Goal: Task Accomplishment & Management: Complete application form

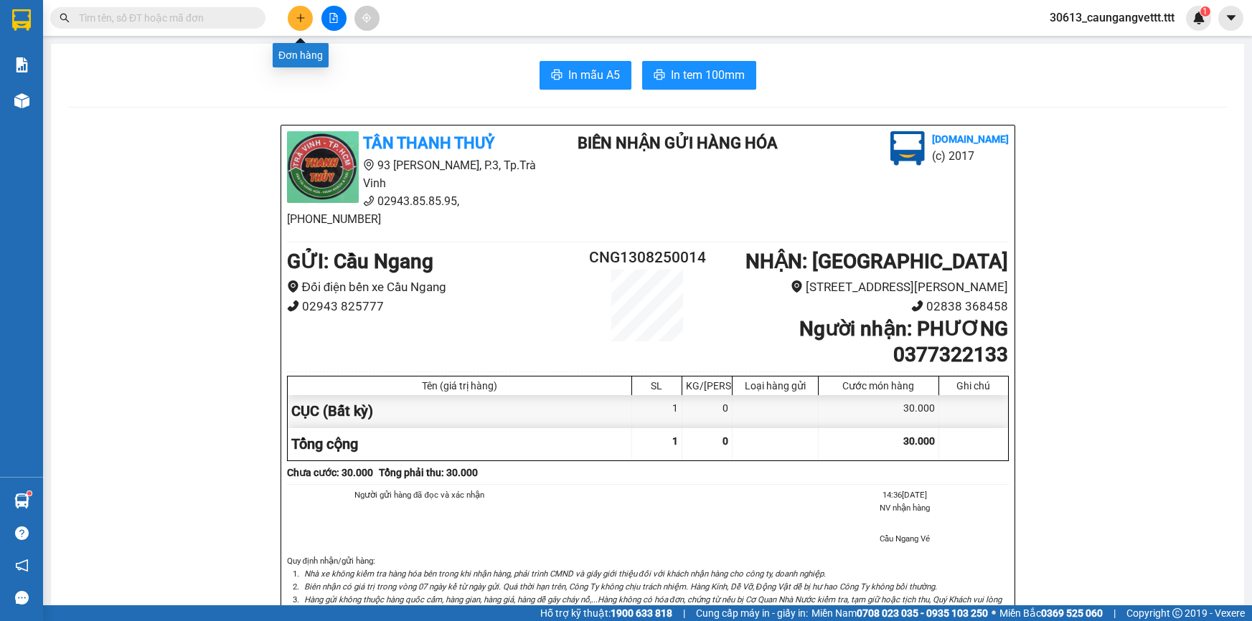
click at [301, 21] on icon "plus" at bounding box center [301, 18] width 10 height 10
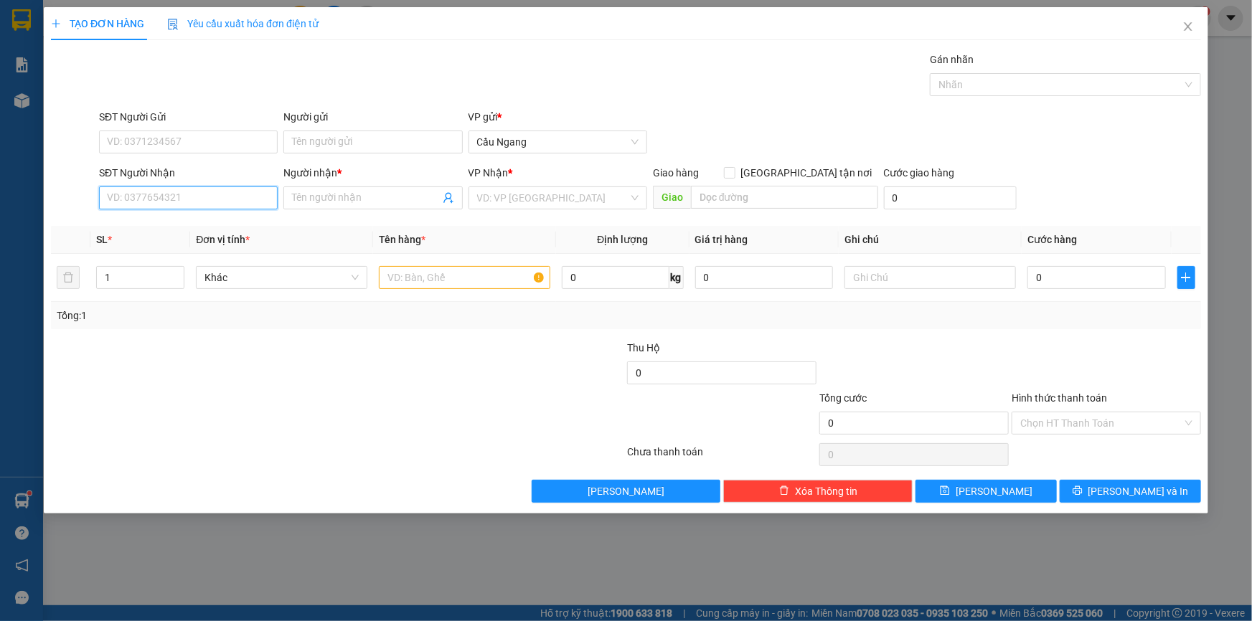
click at [181, 199] on input "SĐT Người Nhận" at bounding box center [188, 197] width 179 height 23
click at [186, 220] on div "0979550072 - LÂM" at bounding box center [188, 227] width 161 height 16
type input "0979550072"
type input "LÂM"
type input "0979550072"
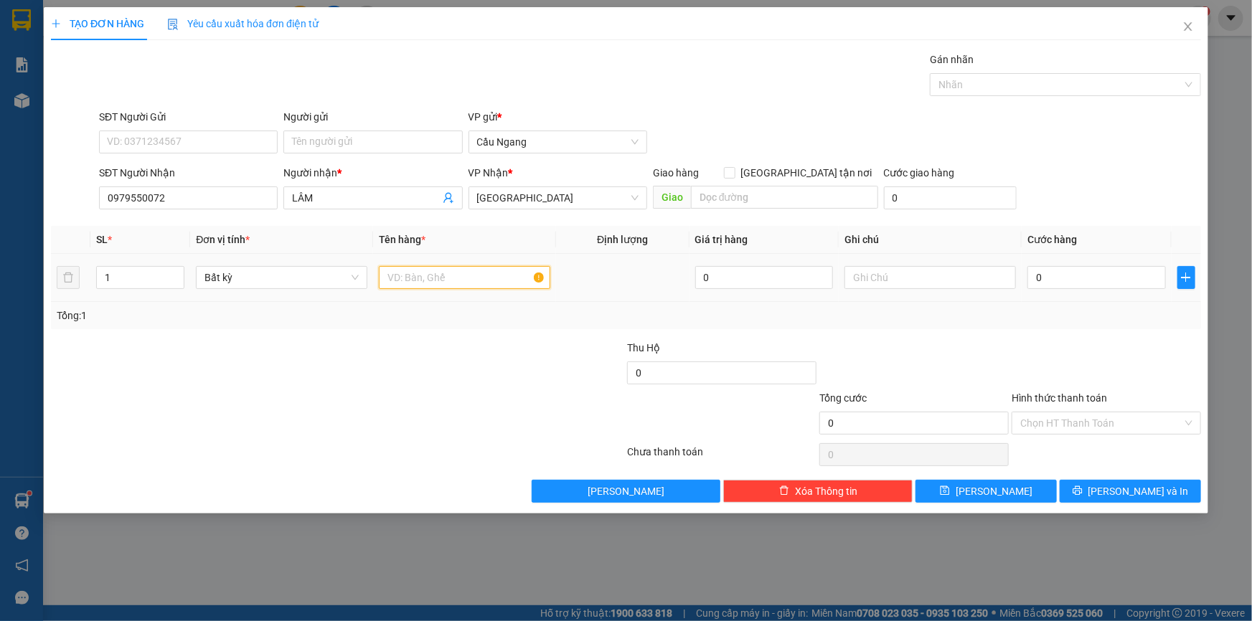
click at [407, 272] on input "text" at bounding box center [464, 277] width 171 height 23
type input "KIỆN THÙNG XOP"
click at [1044, 269] on input "0" at bounding box center [1096, 277] width 138 height 23
click at [1035, 274] on input "0" at bounding box center [1096, 277] width 138 height 23
type input "50"
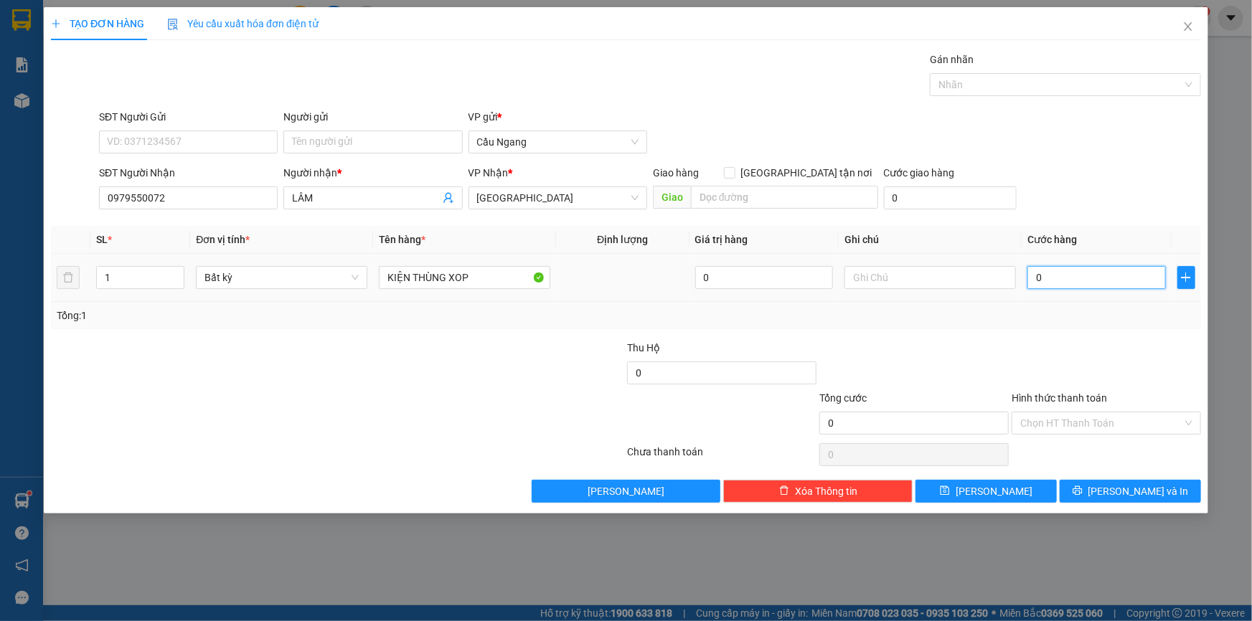
type input "50"
type input "500"
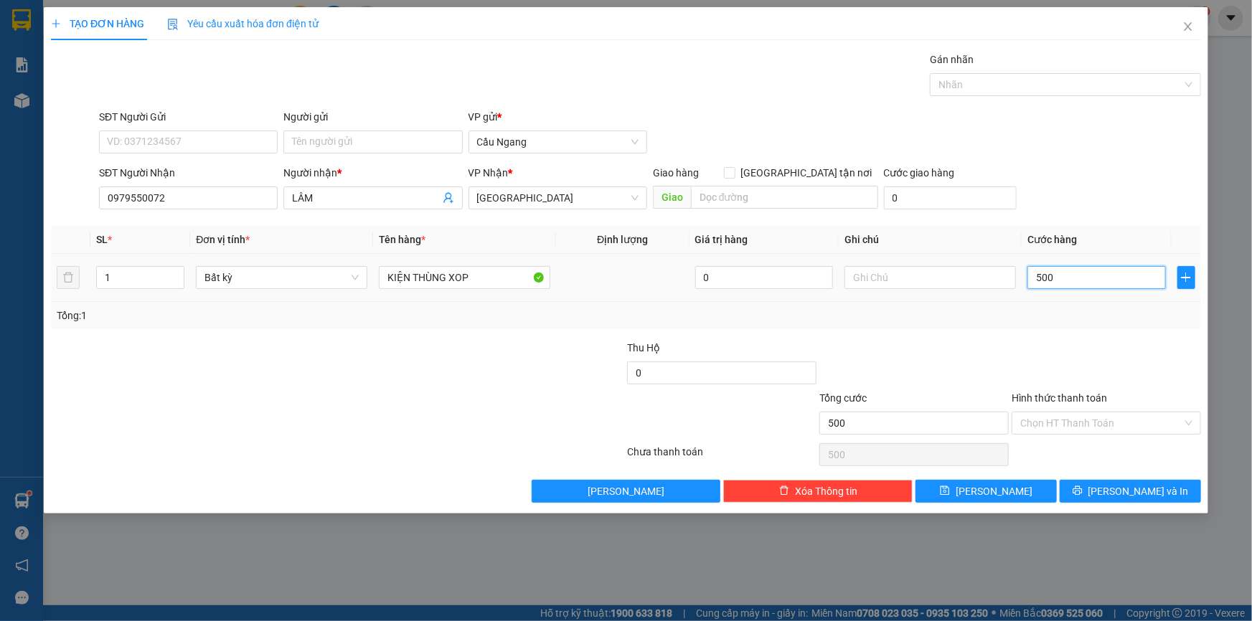
type input "5.000"
type input "50.000"
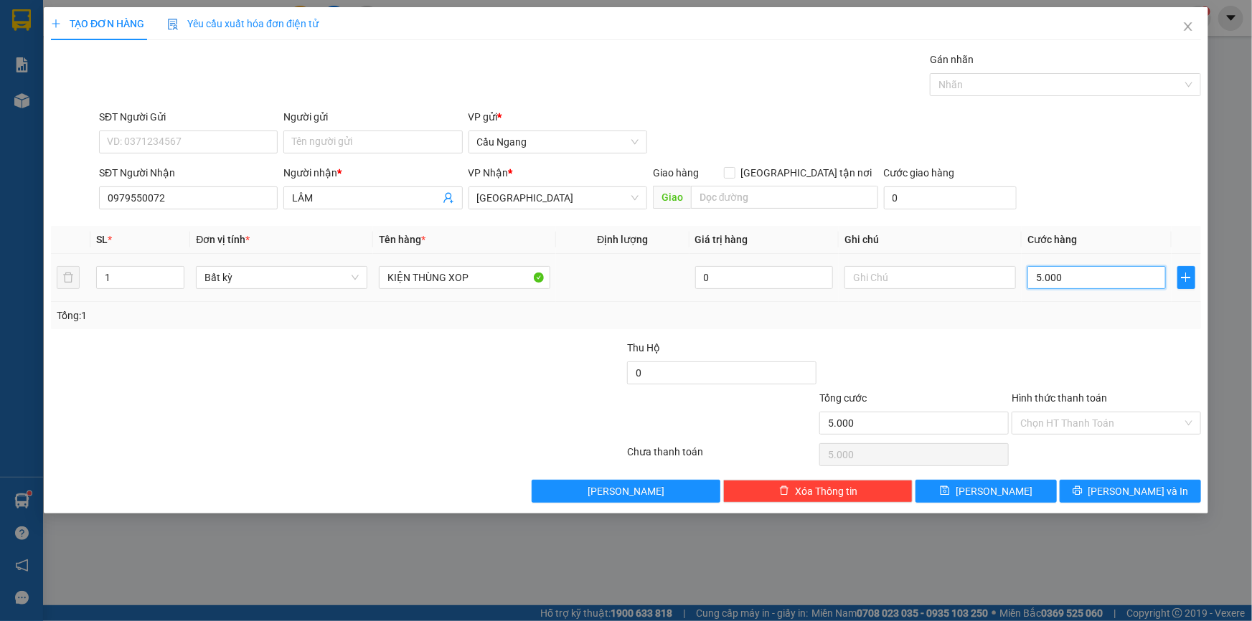
type input "50.000"
type input "500.000"
type input "50.000"
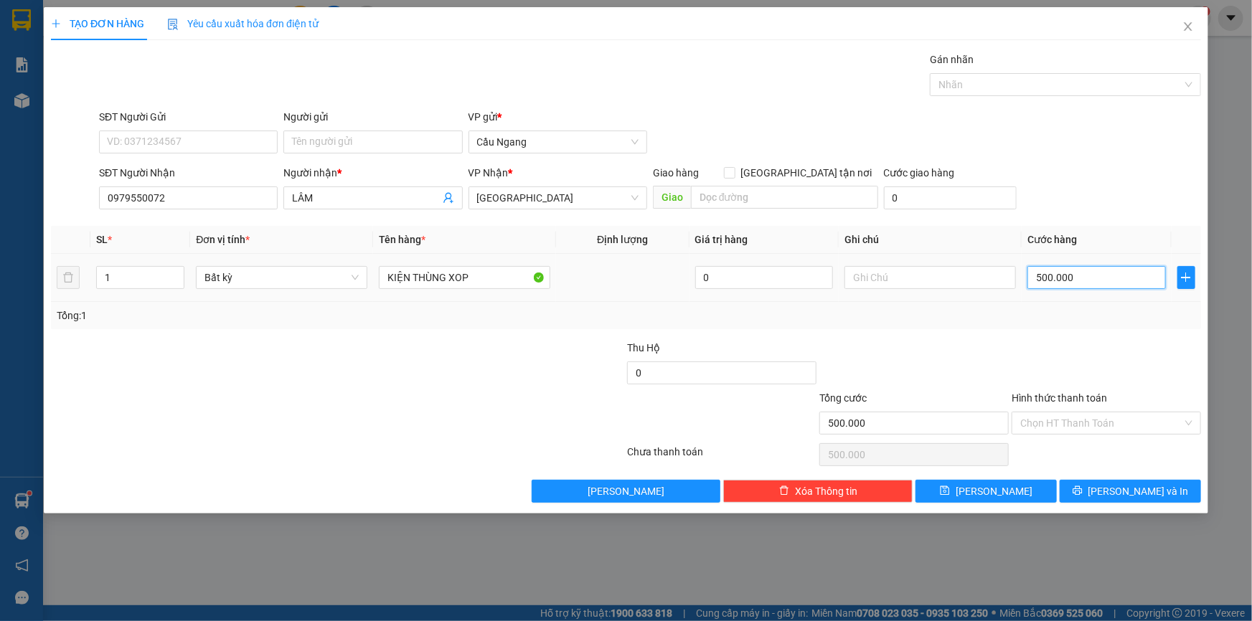
type input "50.000"
click at [1082, 417] on input "Hình thức thanh toán" at bounding box center [1101, 423] width 162 height 22
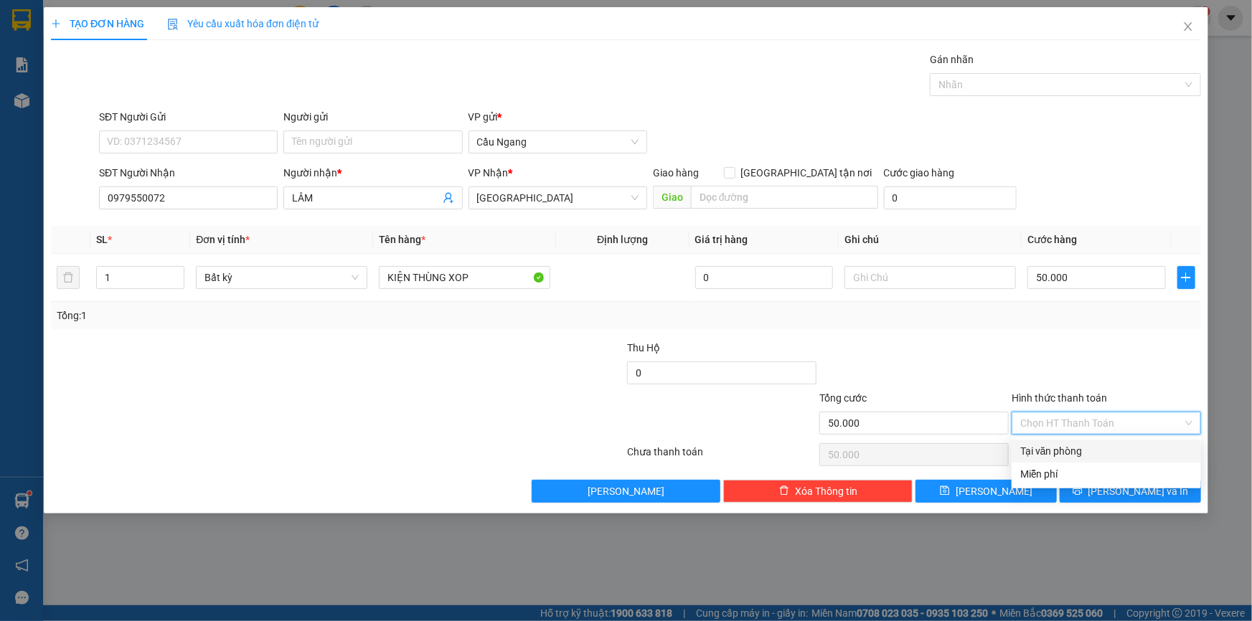
click at [1060, 452] on div "Tại văn phòng" at bounding box center [1106, 451] width 172 height 16
type input "0"
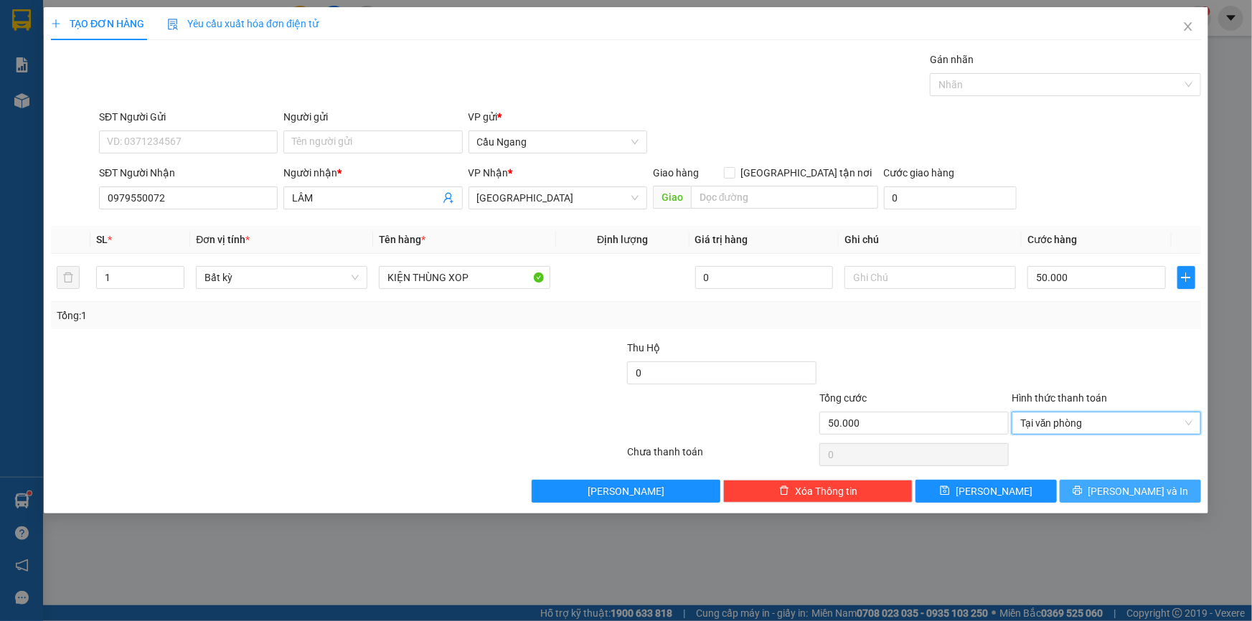
click at [1133, 496] on span "[PERSON_NAME] và In" at bounding box center [1138, 491] width 100 height 16
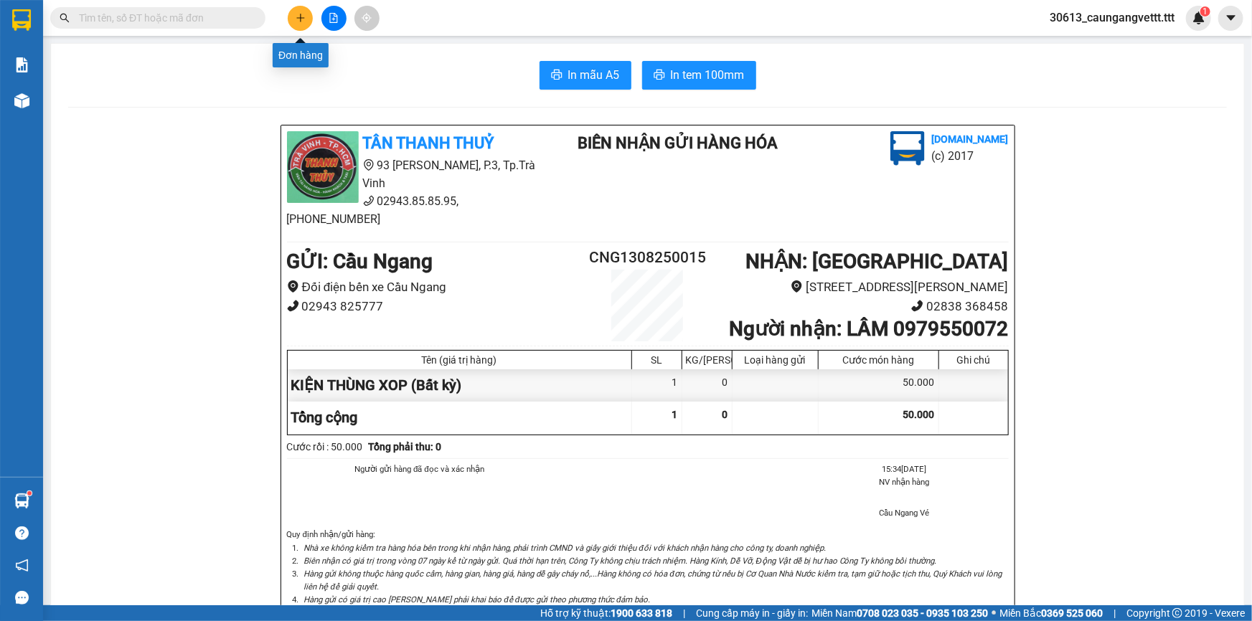
click at [300, 18] on icon "plus" at bounding box center [300, 17] width 8 height 1
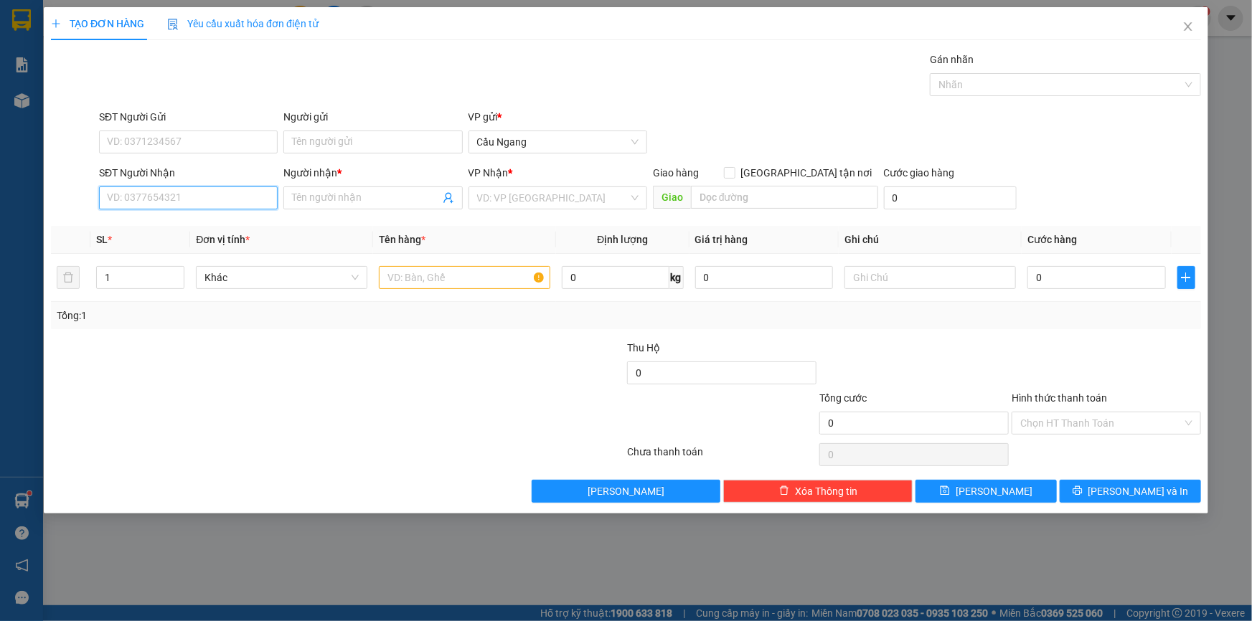
click at [197, 194] on input "SĐT Người Nhận" at bounding box center [188, 197] width 179 height 23
click at [192, 225] on div "0979550072 - LÂM" at bounding box center [188, 227] width 161 height 16
type input "0979550072"
type input "LÂM"
type input "0979550072"
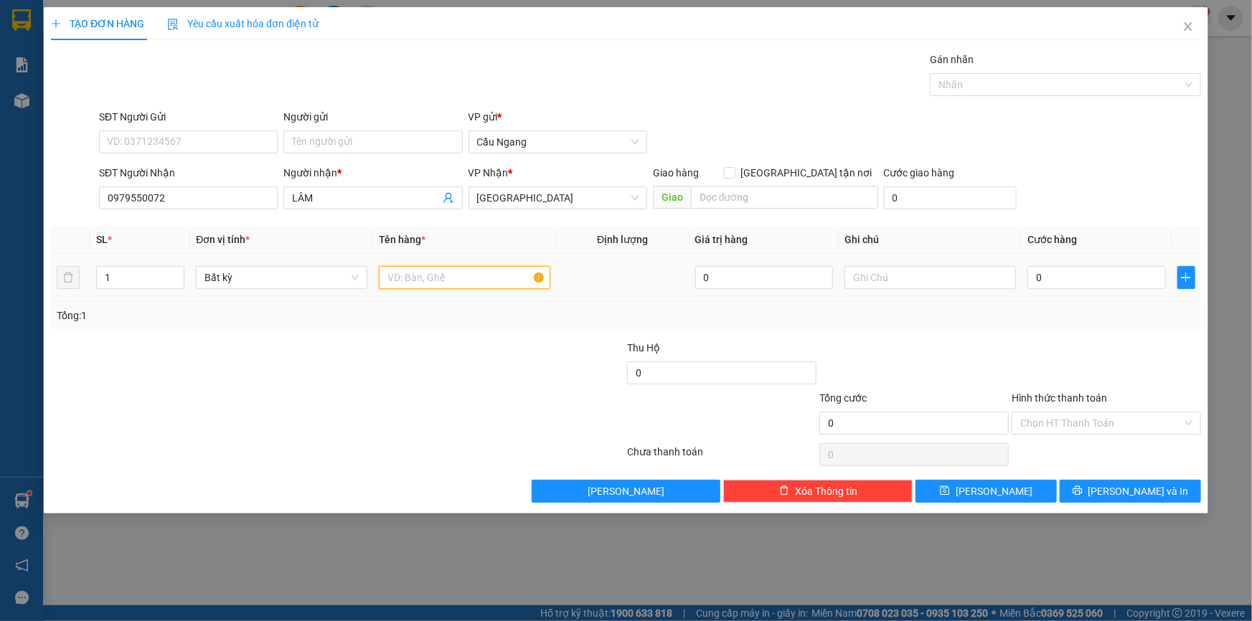
click at [438, 275] on input "text" at bounding box center [464, 277] width 171 height 23
type input "THÙNG XP"
click at [1076, 284] on input "0" at bounding box center [1096, 277] width 138 height 23
type input "6"
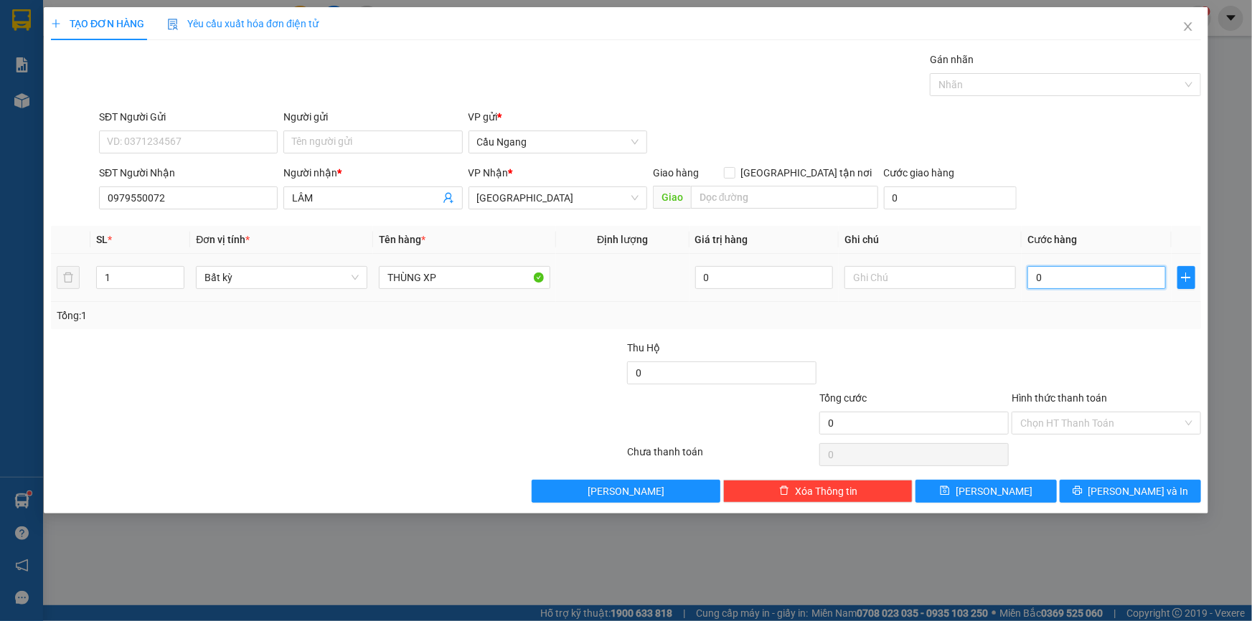
type input "6"
type input "60"
type input "600"
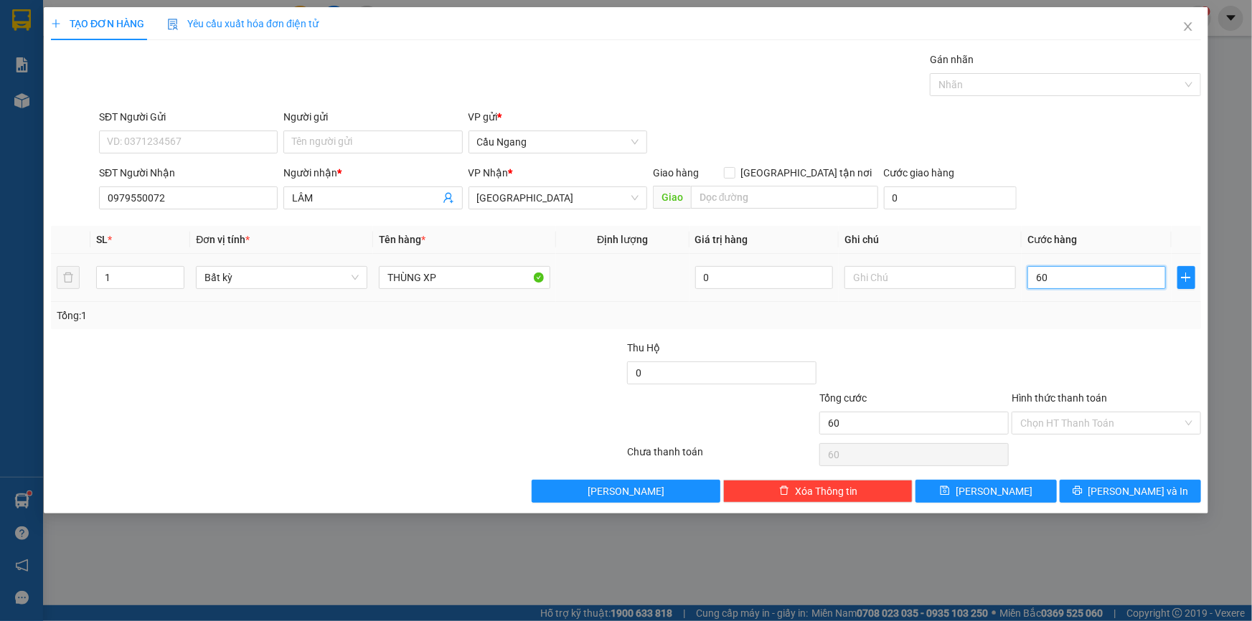
type input "600"
type input "6.000"
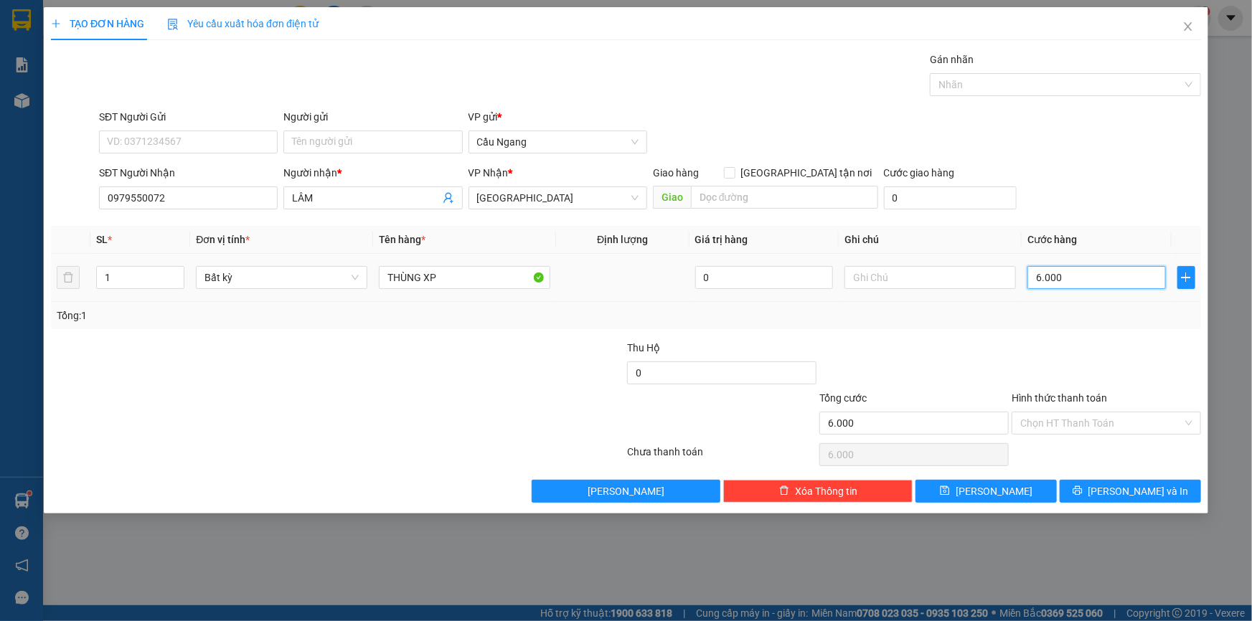
type input "60.000"
click at [1103, 417] on input "Hình thức thanh toán" at bounding box center [1101, 423] width 162 height 22
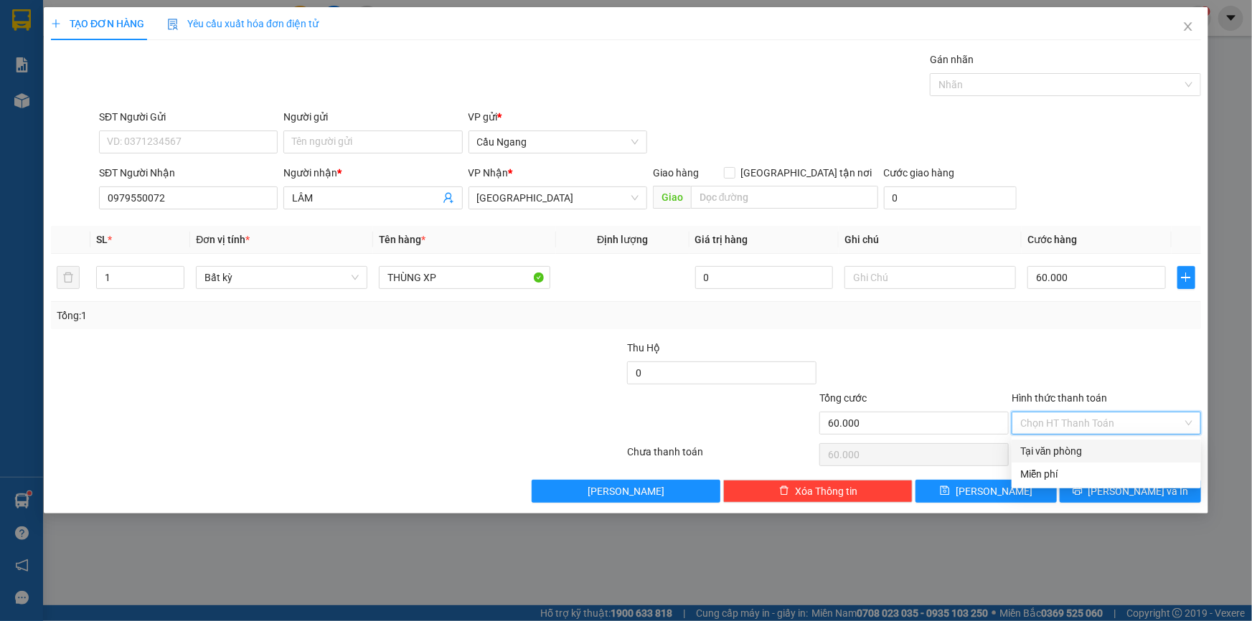
click at [1085, 444] on div "Tại văn phòng" at bounding box center [1106, 451] width 172 height 16
type input "0"
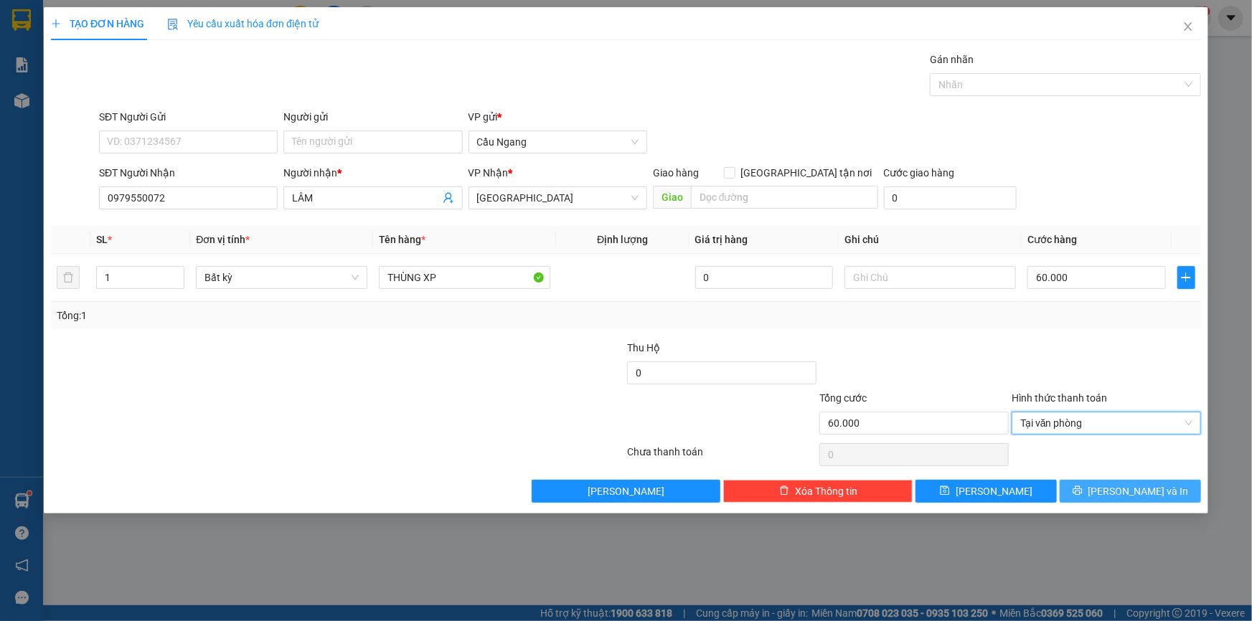
click at [1128, 495] on span "[PERSON_NAME] và In" at bounding box center [1138, 491] width 100 height 16
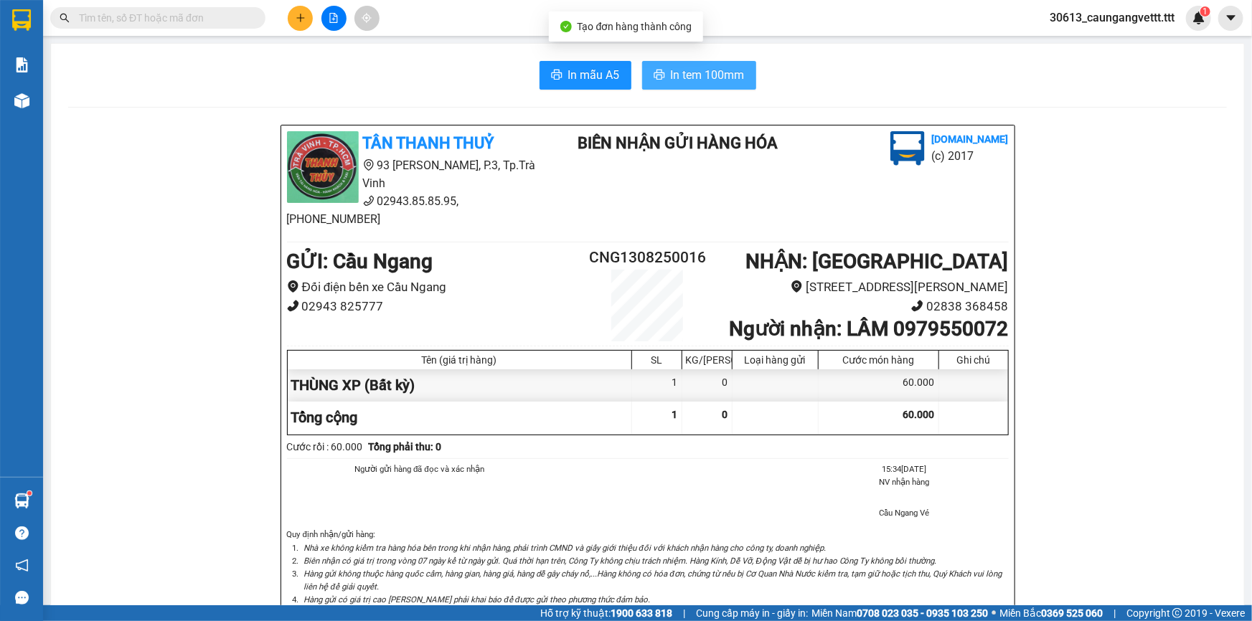
click at [681, 78] on span "In tem 100mm" at bounding box center [708, 75] width 74 height 18
click at [297, 16] on icon "plus" at bounding box center [301, 18] width 10 height 10
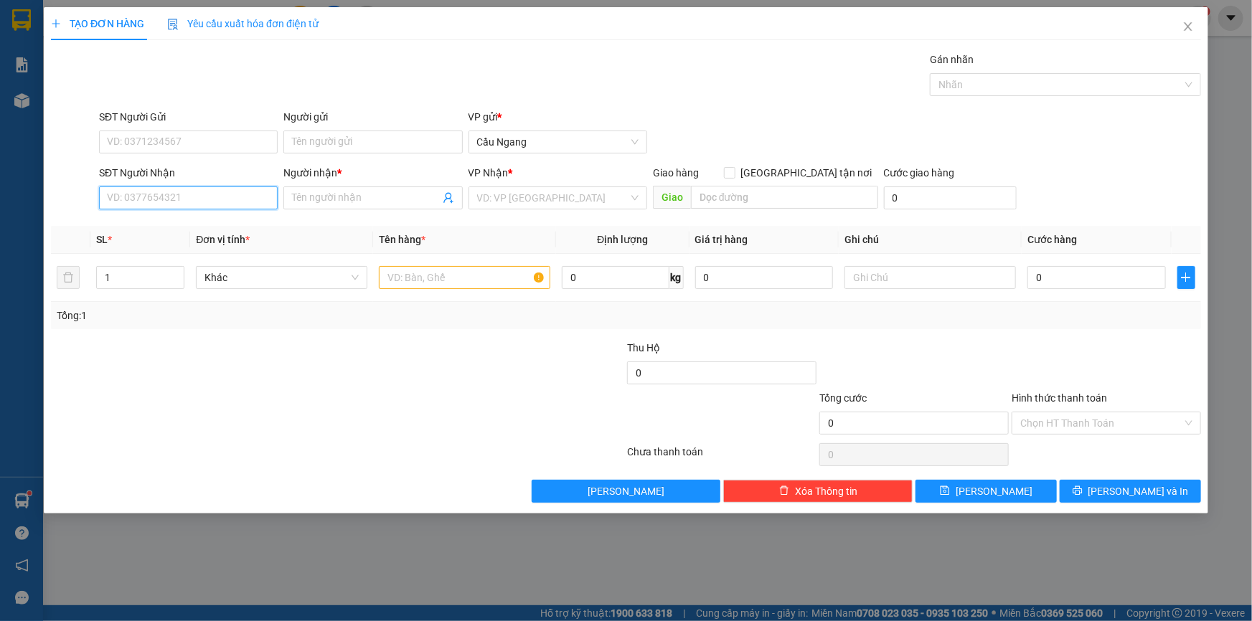
click at [229, 200] on input "SĐT Người Nhận" at bounding box center [188, 197] width 179 height 23
click at [190, 229] on div "0909782876 - [PERSON_NAME]" at bounding box center [188, 227] width 161 height 16
type input "0909782876"
type input "TRINH"
type input "0909782876"
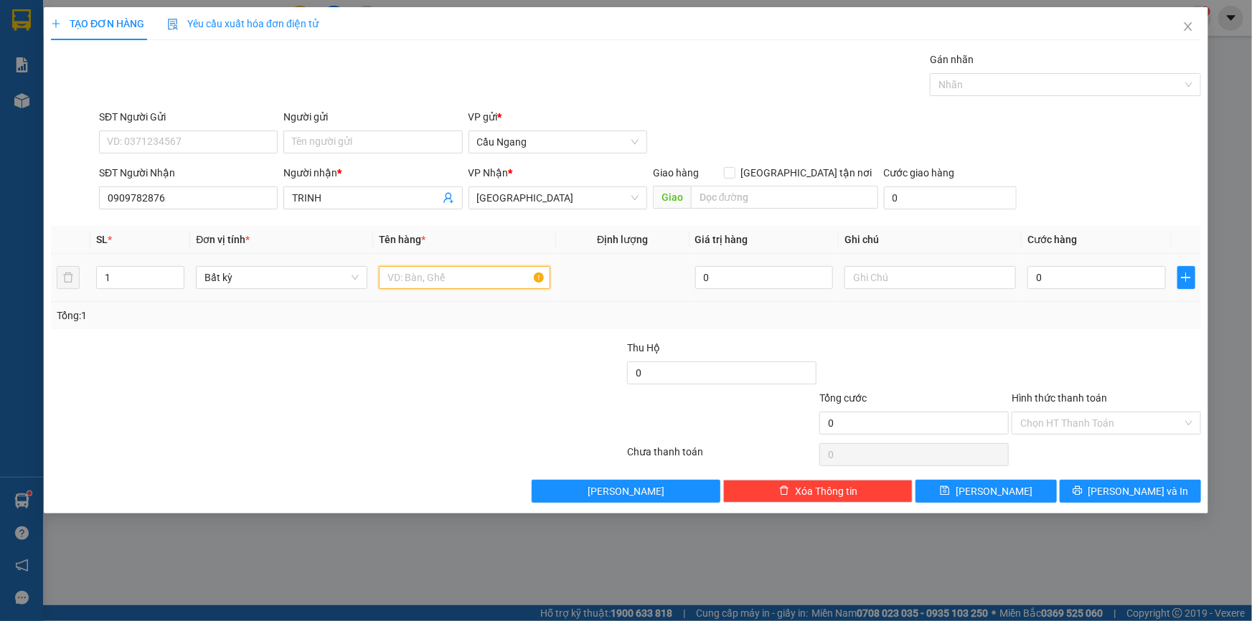
click at [396, 272] on input "text" at bounding box center [464, 277] width 171 height 23
type input "CAL"
click at [1057, 285] on input "0" at bounding box center [1096, 277] width 138 height 23
type input "3"
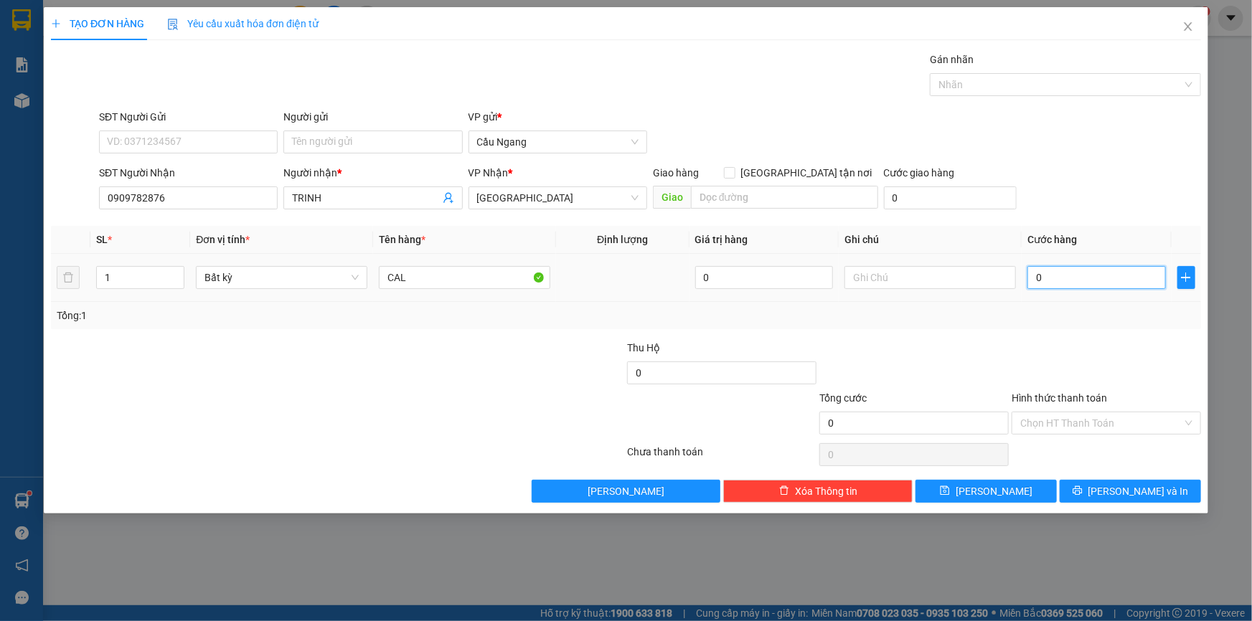
type input "3"
type input "30"
type input "300"
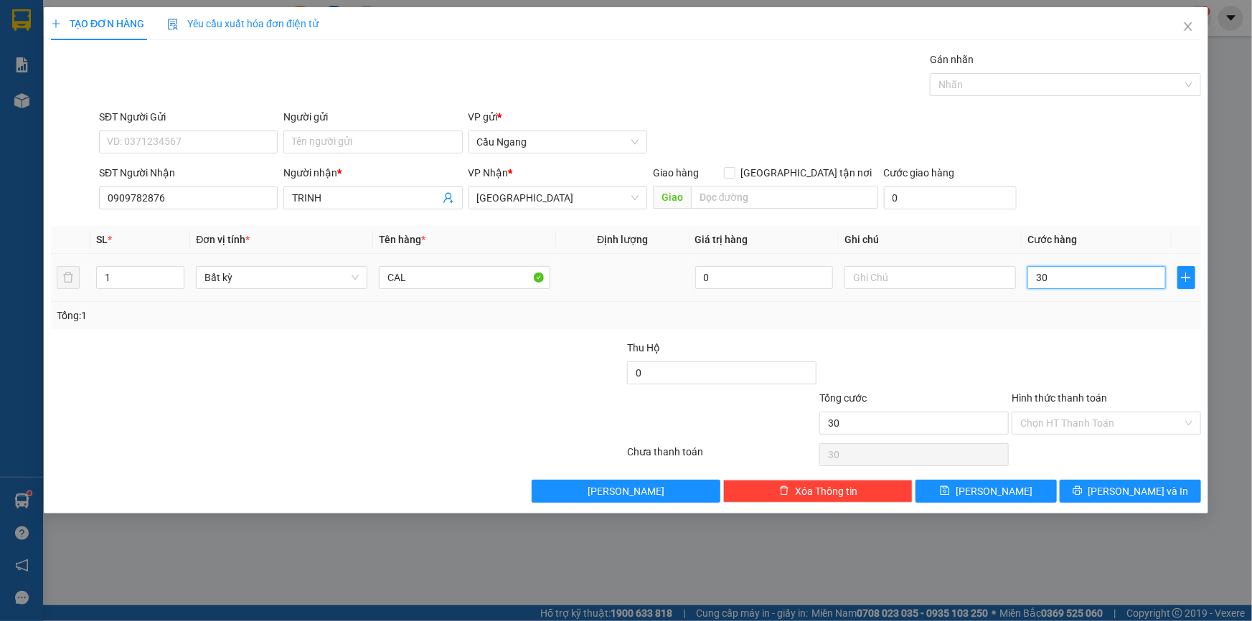
type input "300"
type input "3.000"
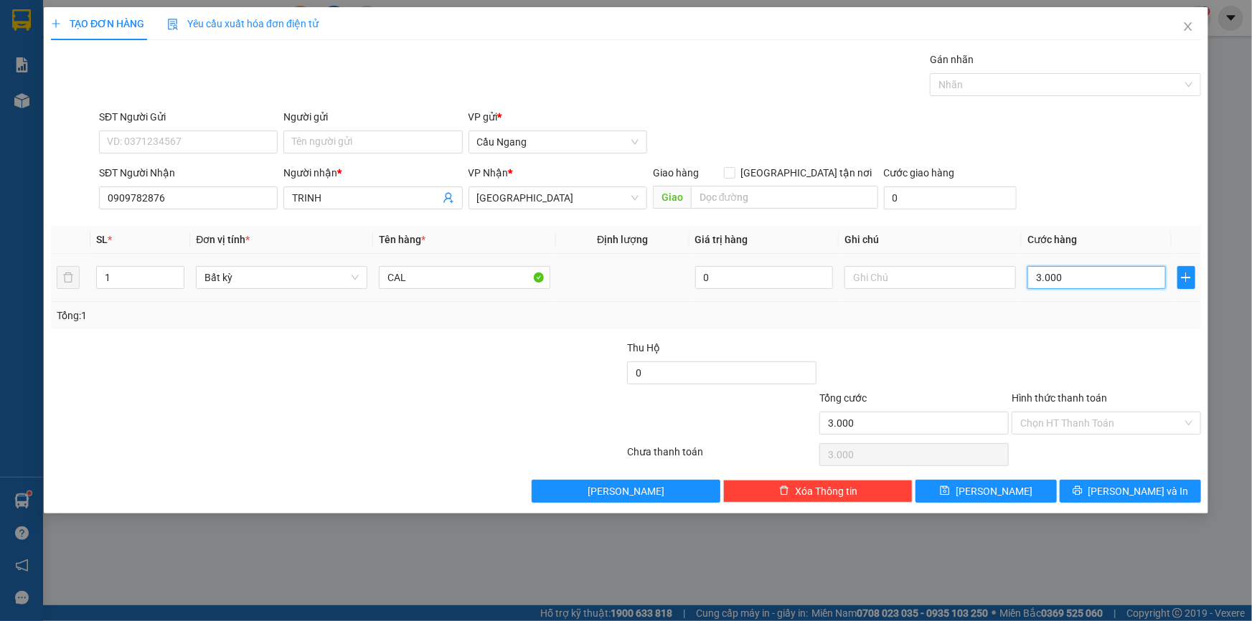
type input "30.000"
click at [1125, 493] on span "[PERSON_NAME] và In" at bounding box center [1138, 491] width 100 height 16
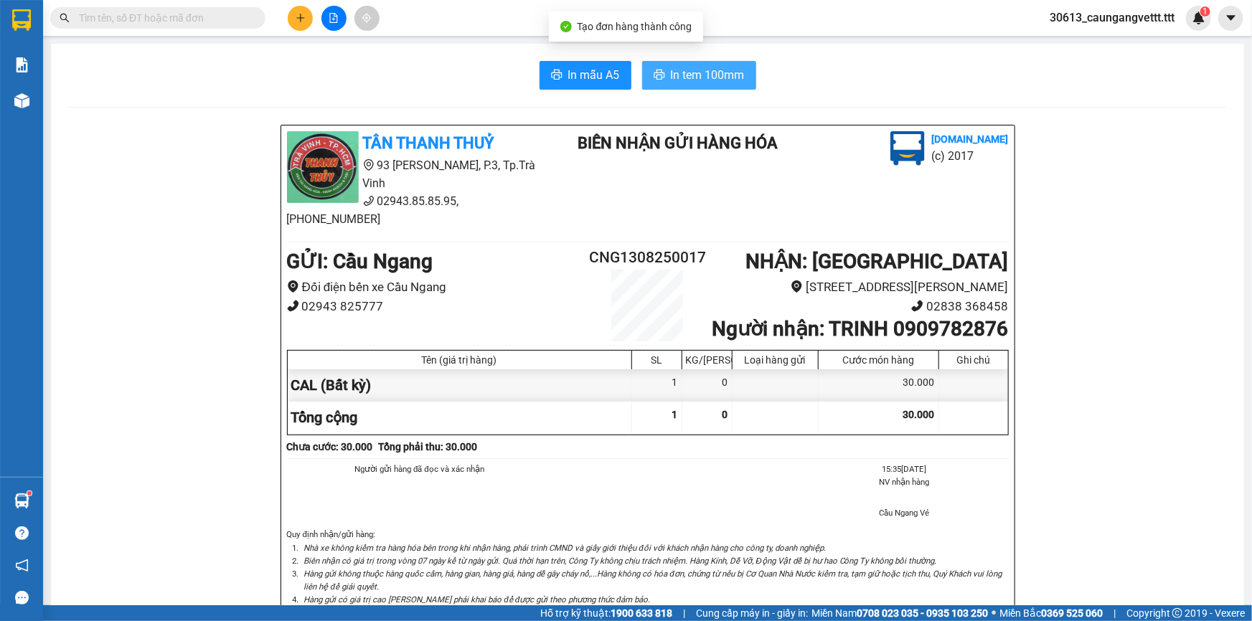
click at [697, 70] on span "In tem 100mm" at bounding box center [708, 75] width 74 height 18
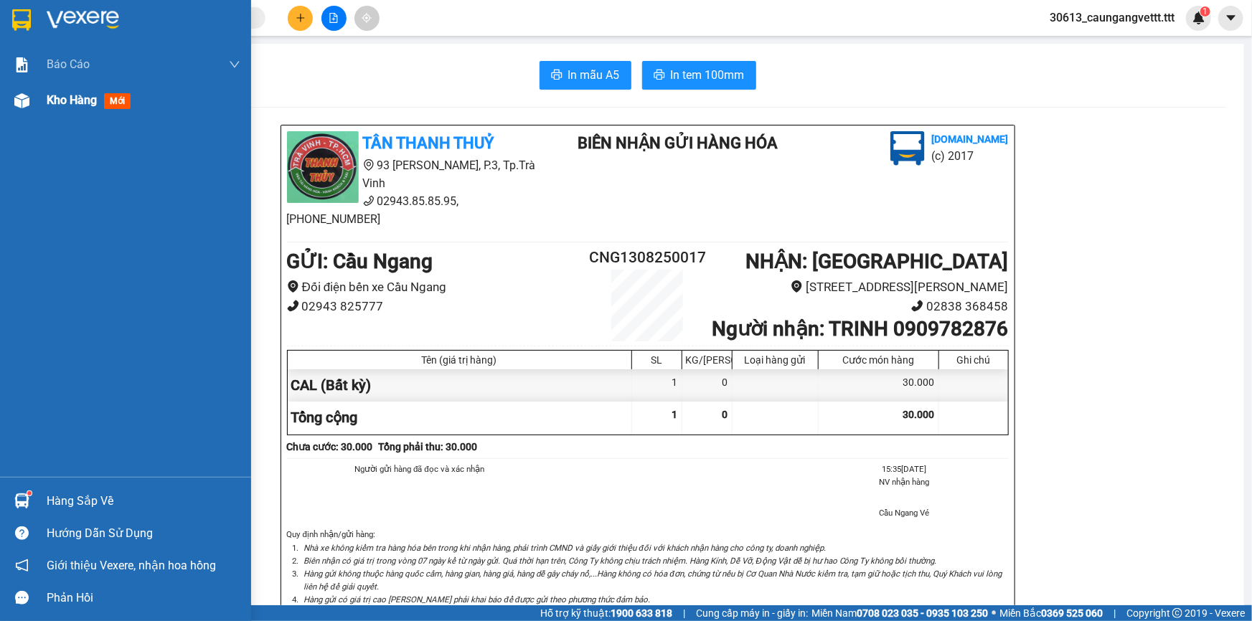
click at [54, 100] on span "Kho hàng" at bounding box center [72, 100] width 50 height 14
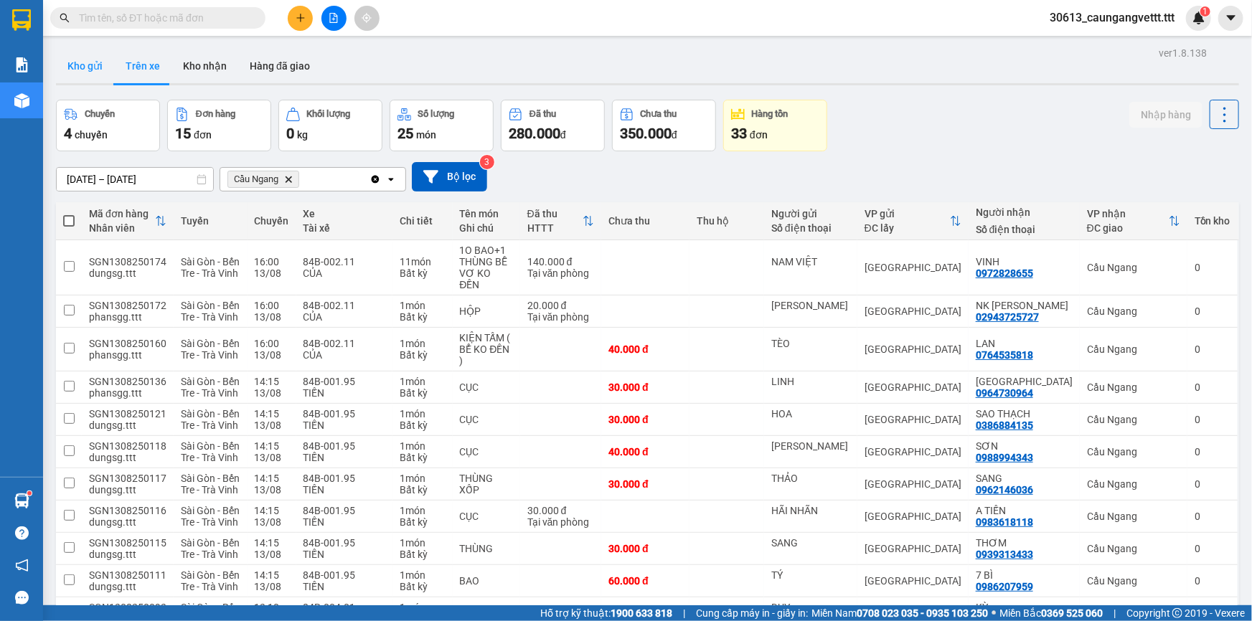
click at [86, 65] on button "Kho gửi" at bounding box center [85, 66] width 58 height 34
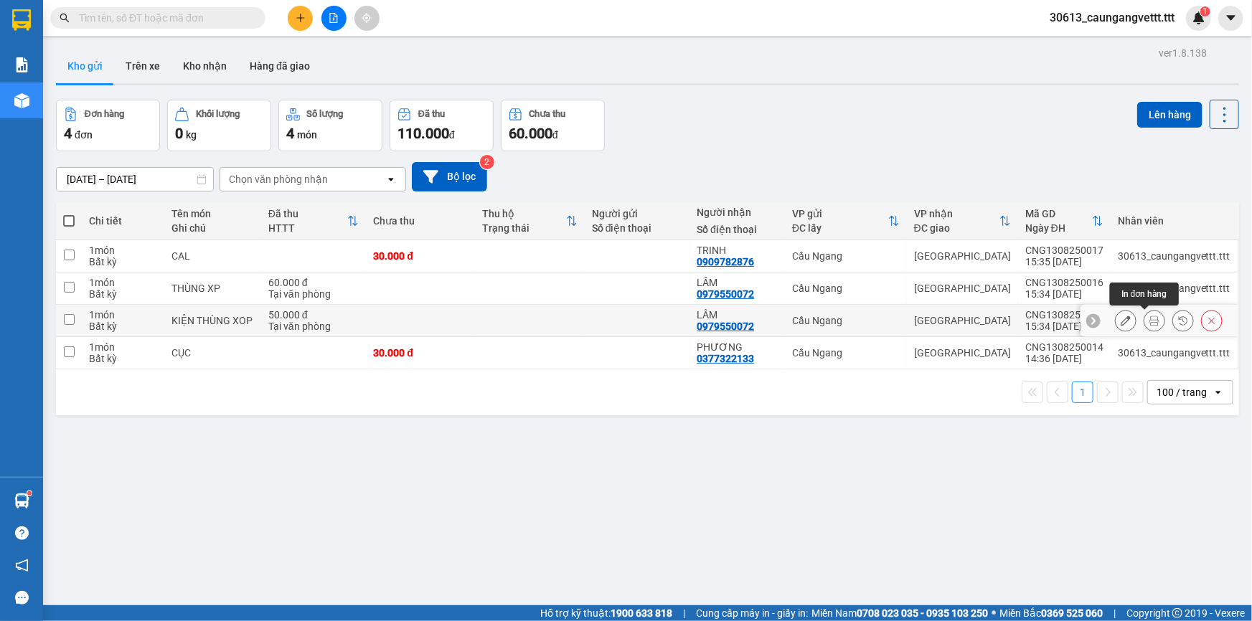
click at [1149, 321] on icon at bounding box center [1154, 321] width 10 height 10
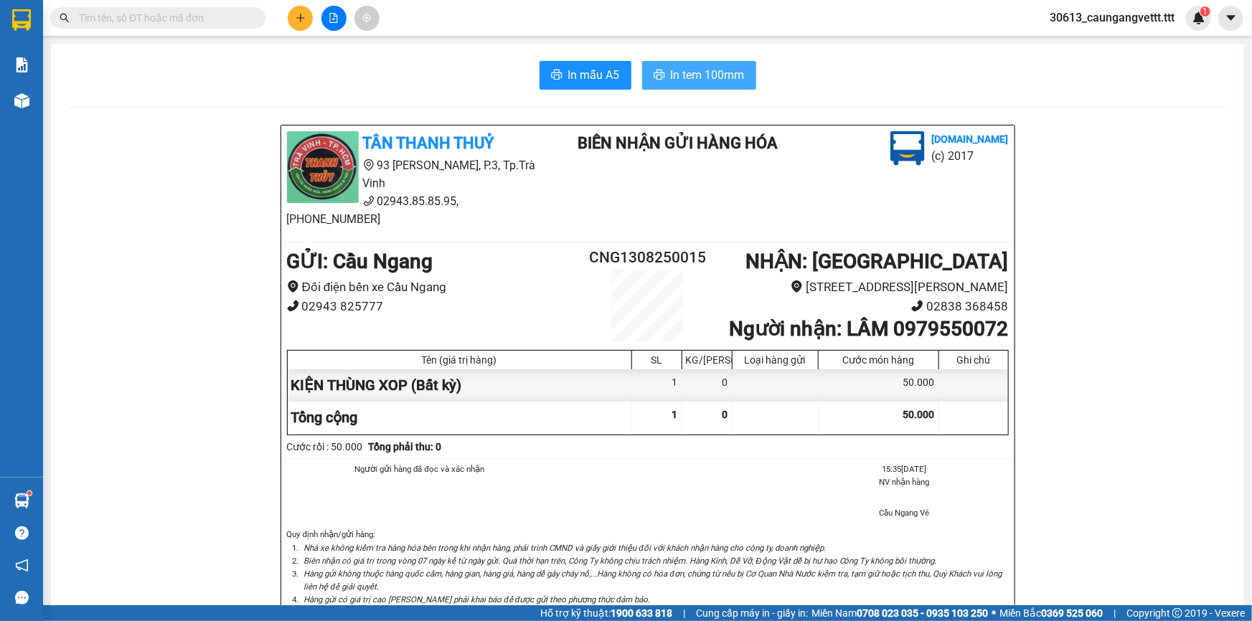
click at [675, 77] on span "In tem 100mm" at bounding box center [708, 75] width 74 height 18
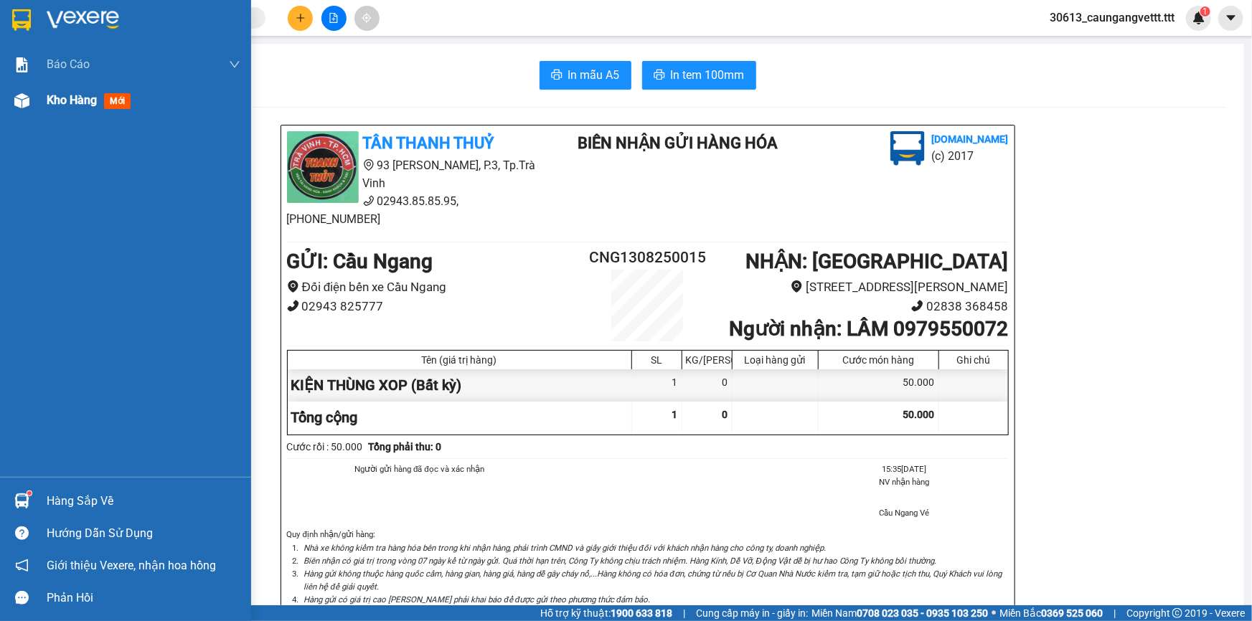
click at [58, 103] on span "Kho hàng" at bounding box center [72, 100] width 50 height 14
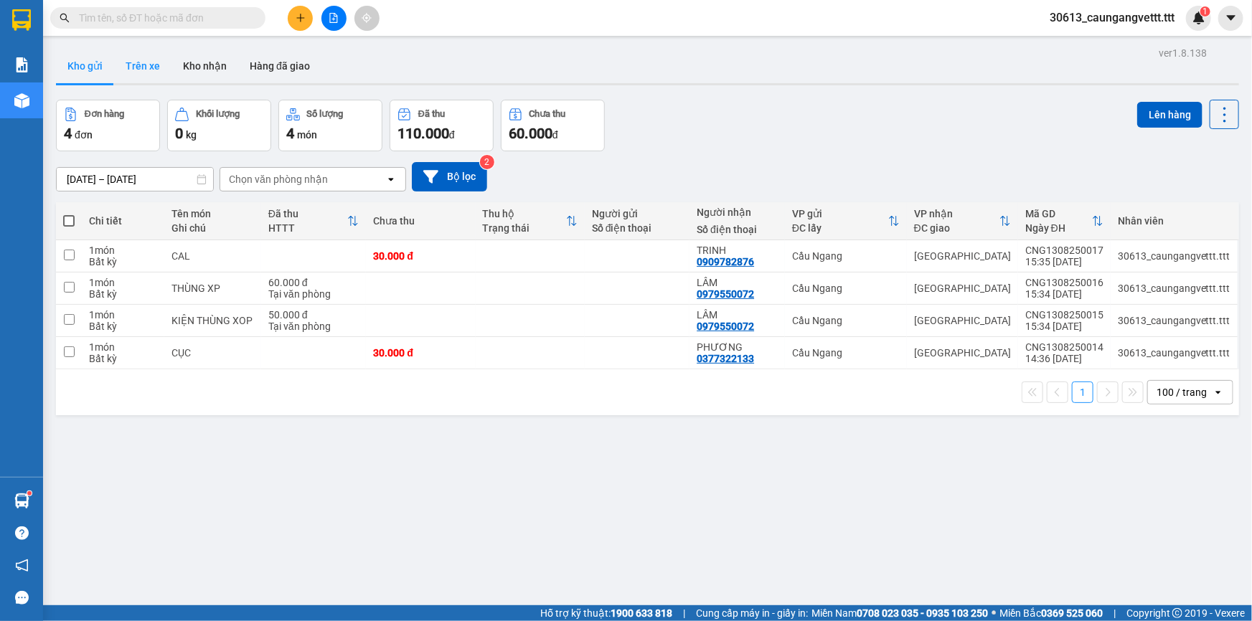
click at [138, 72] on button "Trên xe" at bounding box center [142, 66] width 57 height 34
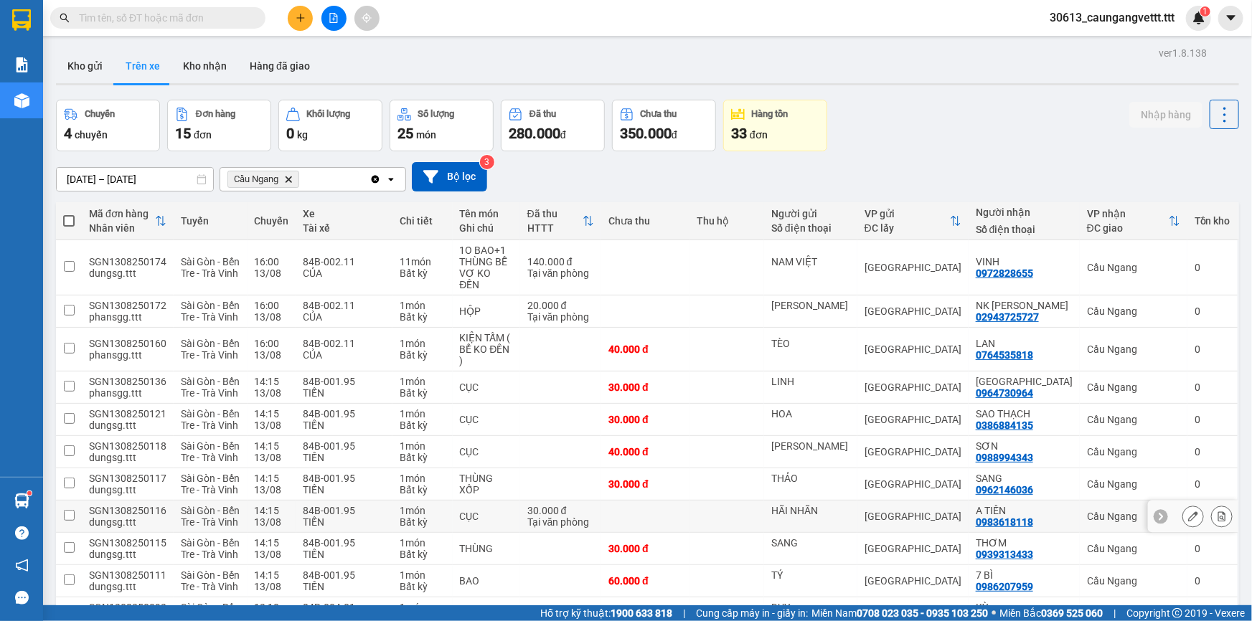
scroll to position [187, 0]
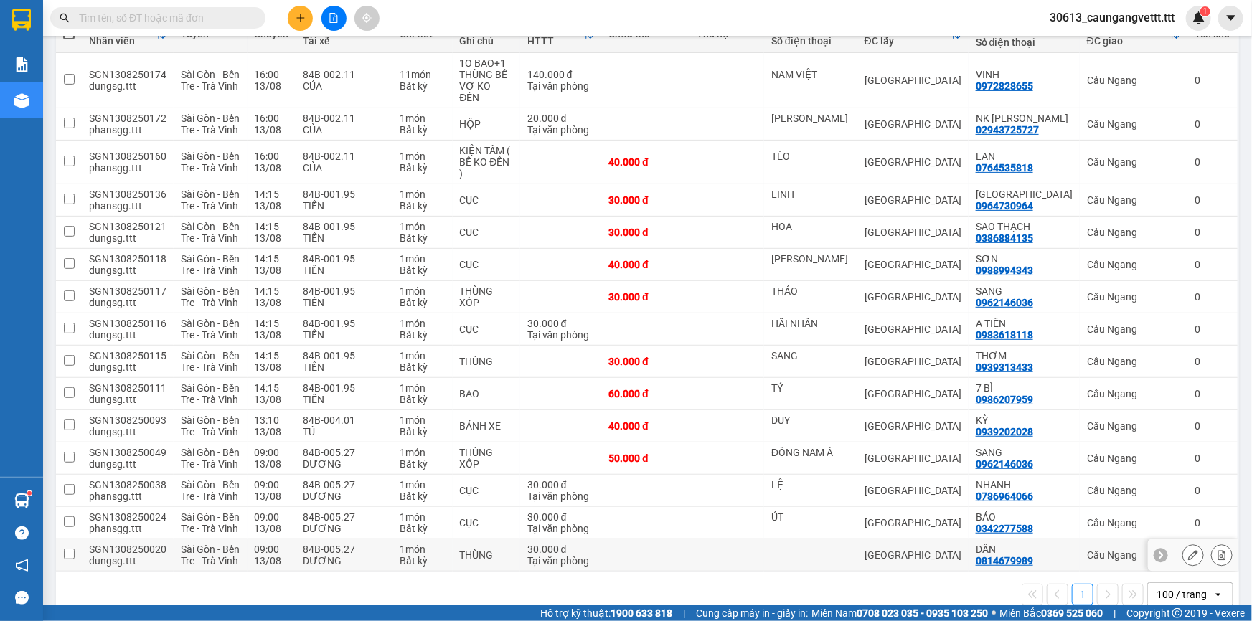
click at [1216, 550] on icon at bounding box center [1221, 555] width 10 height 10
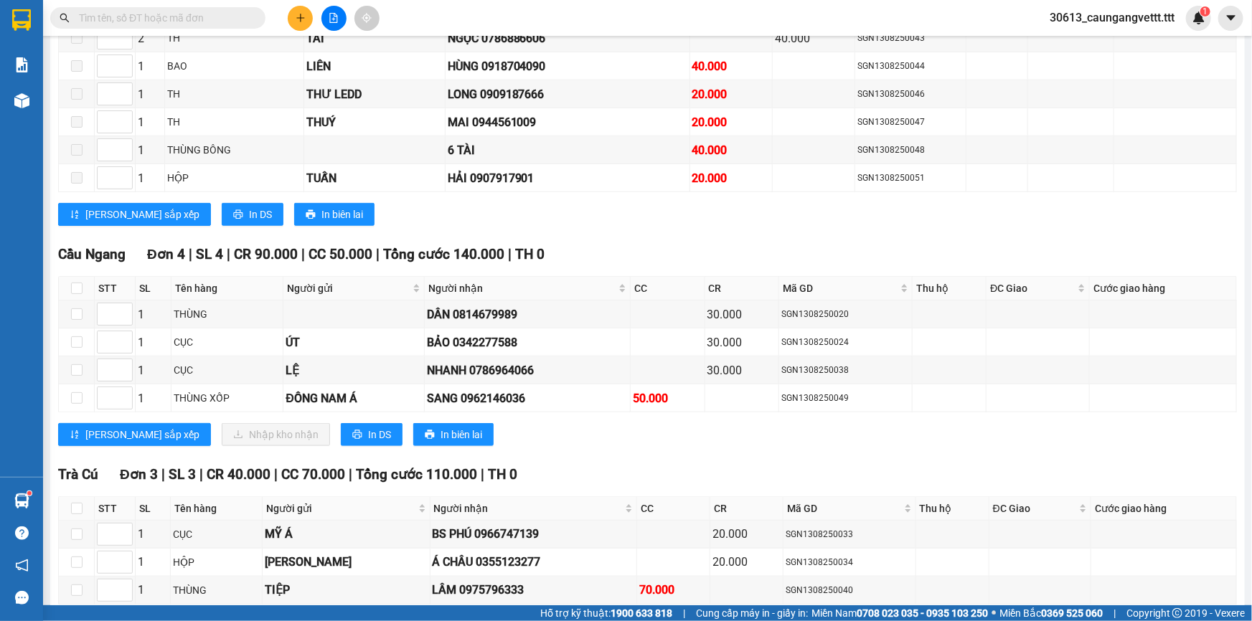
scroll to position [709, 0]
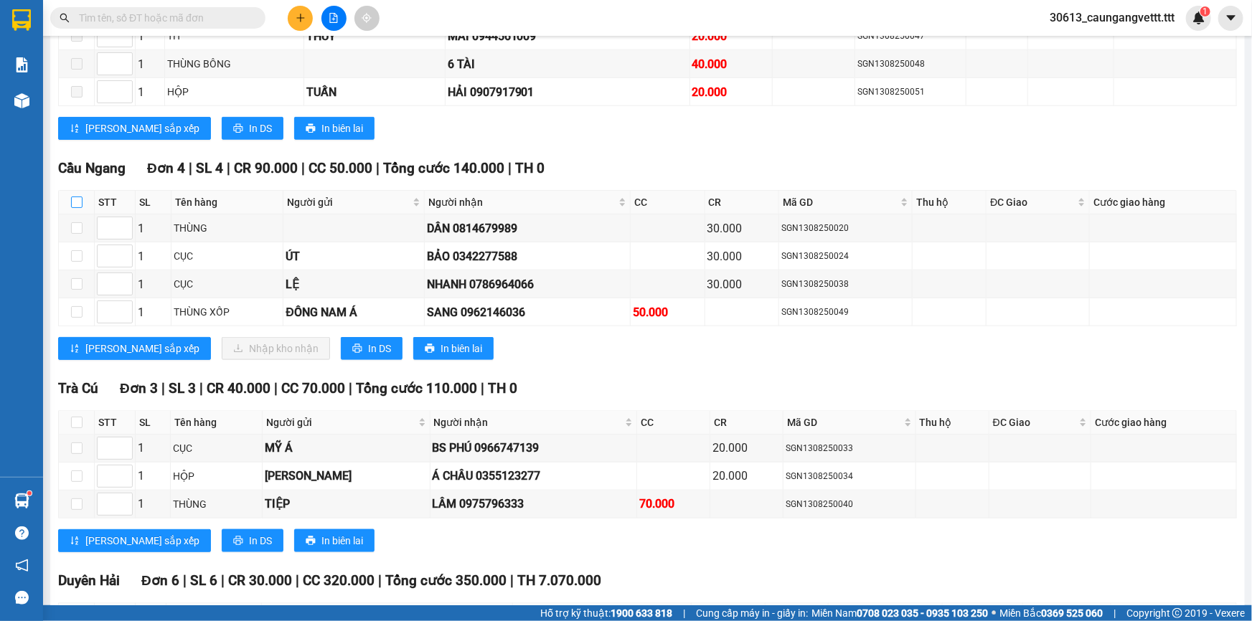
click at [72, 197] on input "checkbox" at bounding box center [76, 202] width 11 height 11
checkbox input "true"
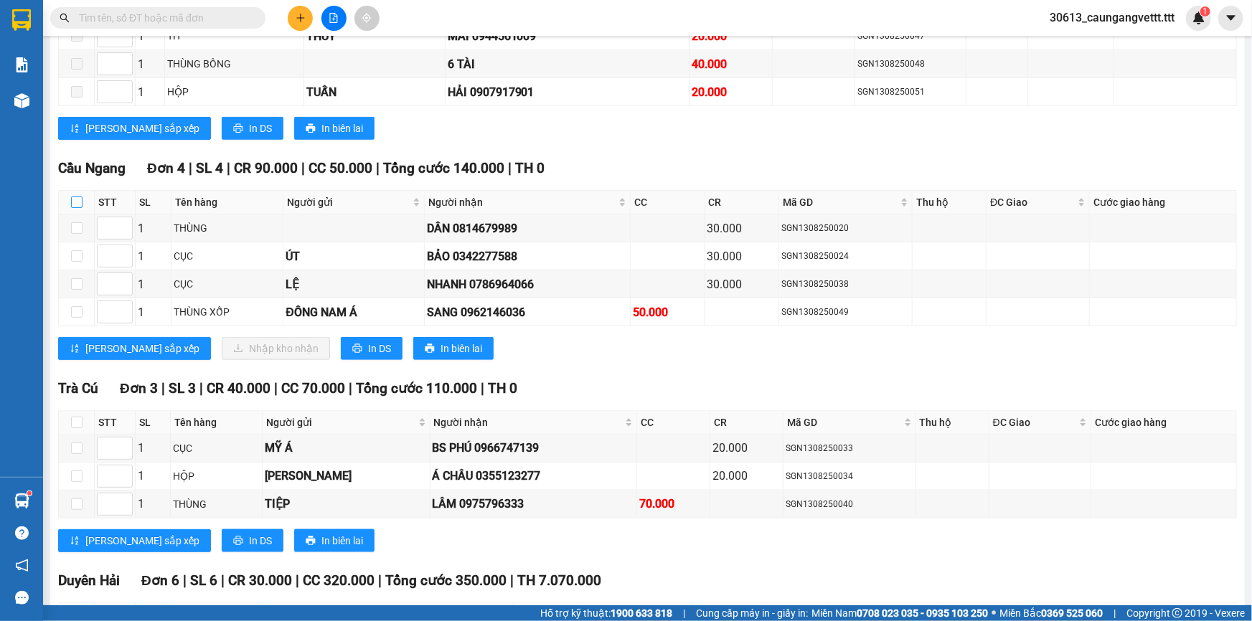
checkbox input "true"
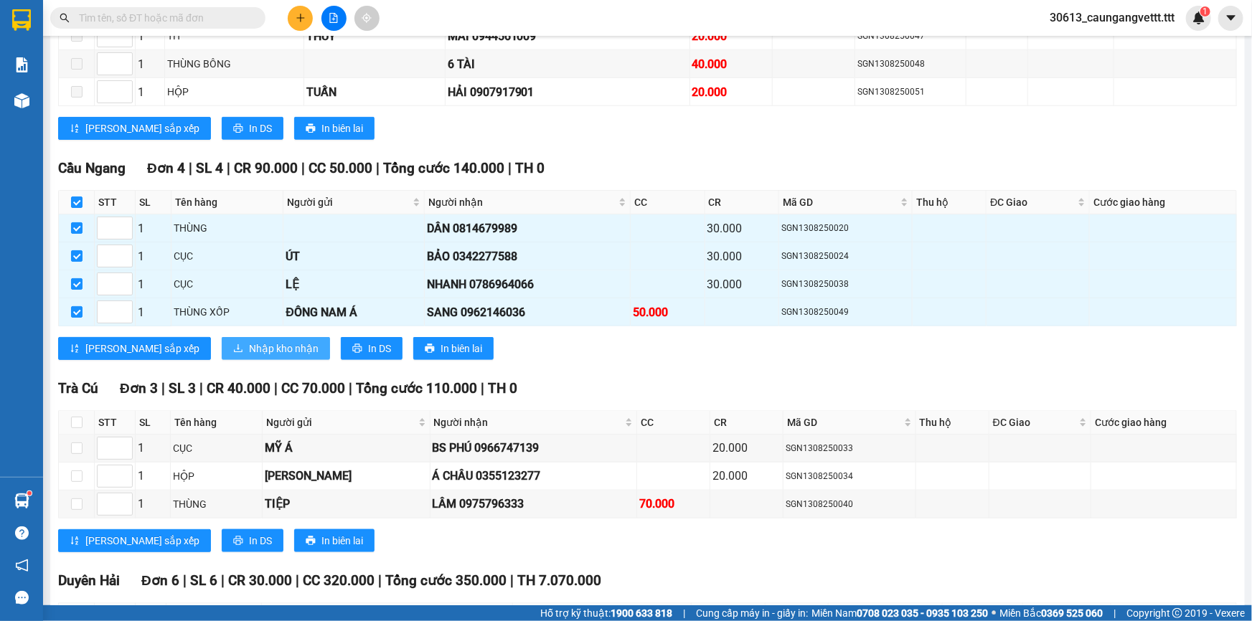
click at [249, 341] on span "Nhập kho nhận" at bounding box center [284, 349] width 70 height 16
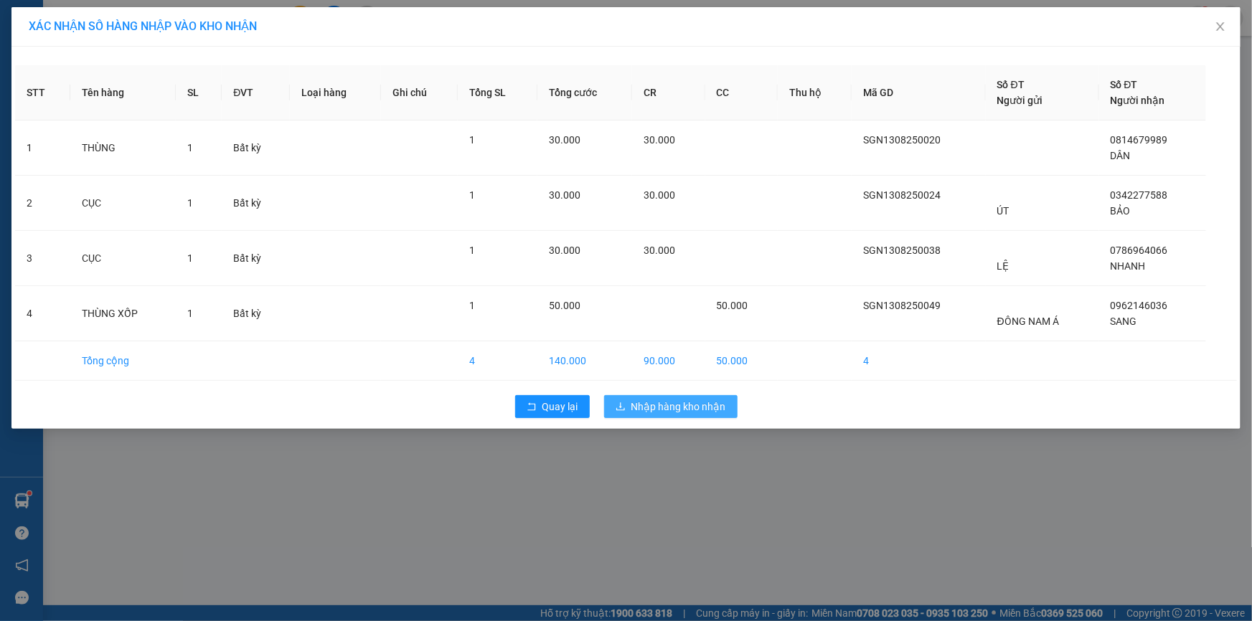
click at [681, 407] on span "Nhập hàng kho nhận" at bounding box center [678, 407] width 95 height 16
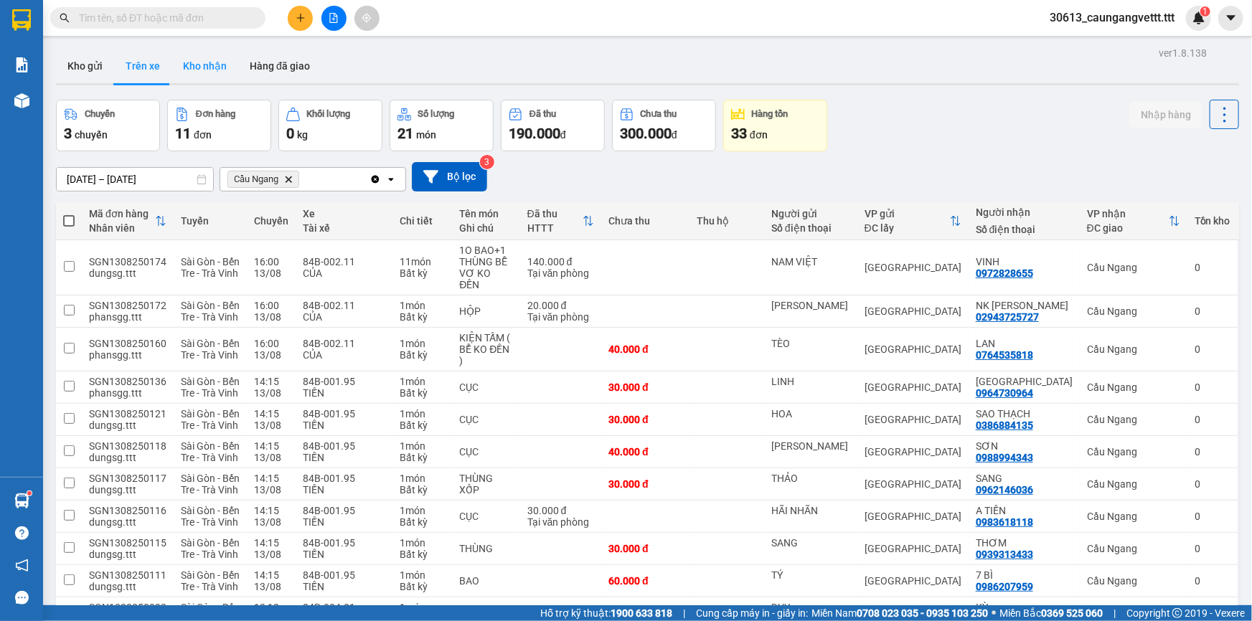
click at [203, 65] on button "Kho nhận" at bounding box center [204, 66] width 67 height 34
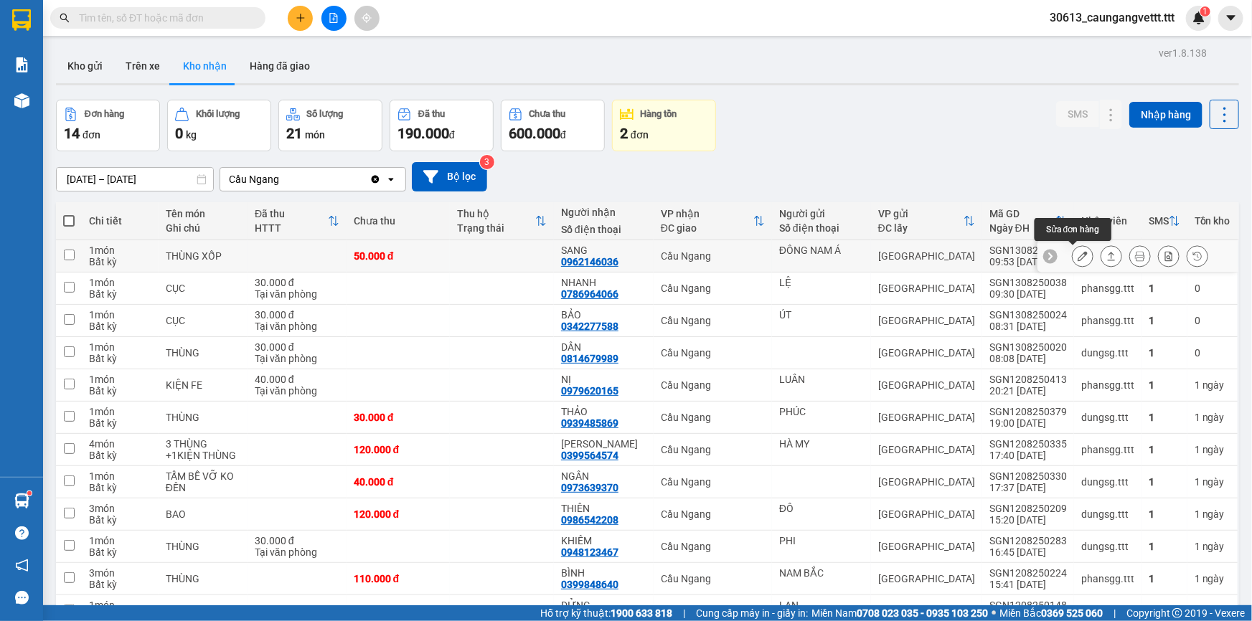
click at [1077, 257] on icon at bounding box center [1082, 256] width 10 height 10
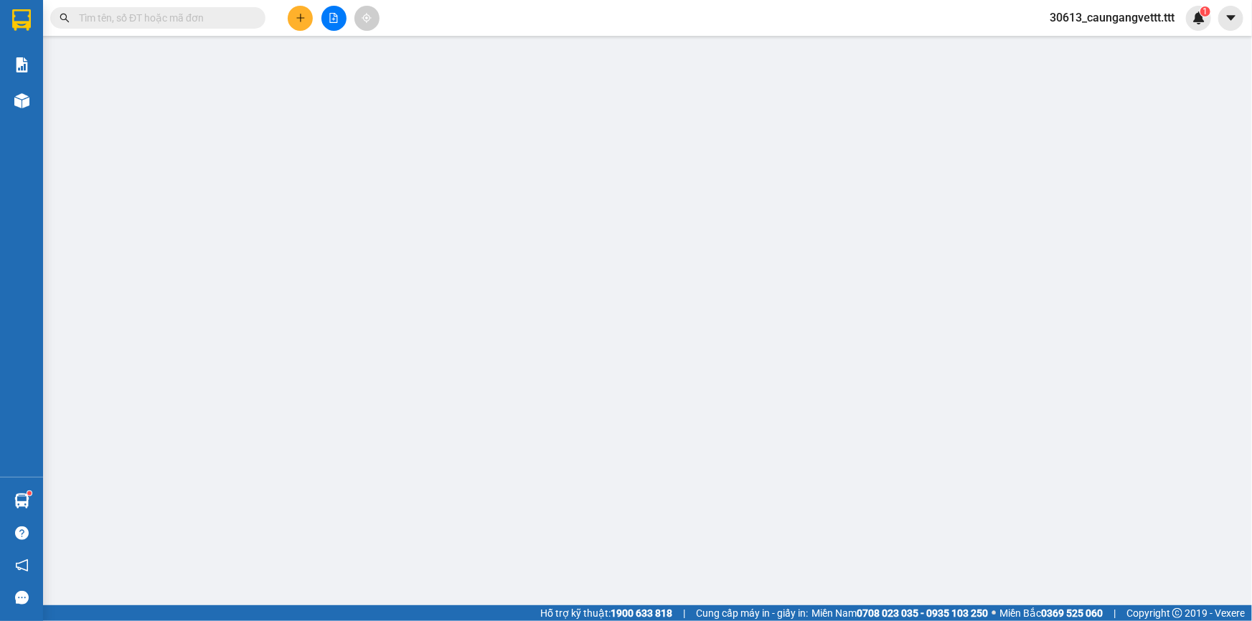
type input "ĐÔNG NAM Á"
type input "0962146036"
type input "SANG"
type input "50.000"
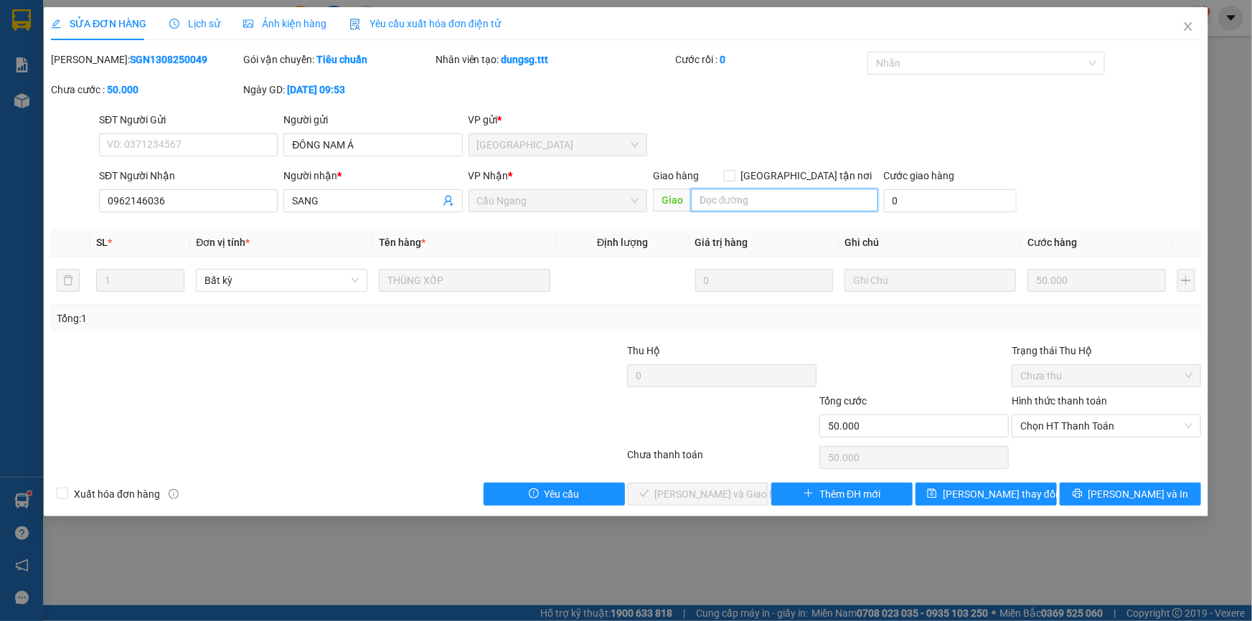
click at [762, 198] on input "text" at bounding box center [784, 200] width 187 height 23
type input "C"
type input "GIAO TV"
click at [988, 493] on span "[PERSON_NAME] thay đổi" at bounding box center [999, 494] width 115 height 16
